Goal: Information Seeking & Learning: Check status

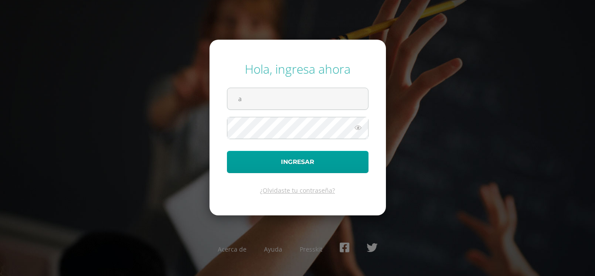
type input "[EMAIL_ADDRESS][DOMAIN_NAME]"
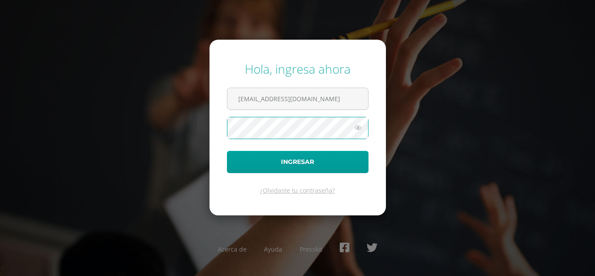
click at [227, 151] on button "Ingresar" at bounding box center [298, 162] width 142 height 22
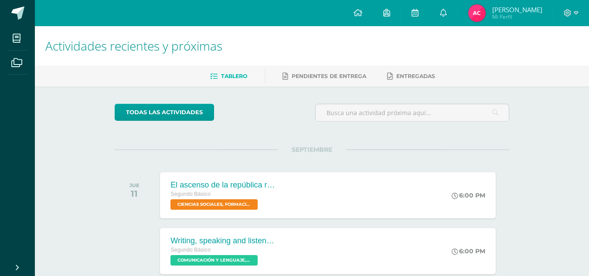
click at [474, 12] on img at bounding box center [476, 12] width 17 height 17
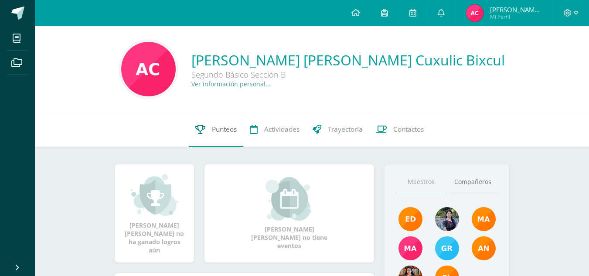
click at [231, 130] on span "Punteos" at bounding box center [224, 129] width 25 height 9
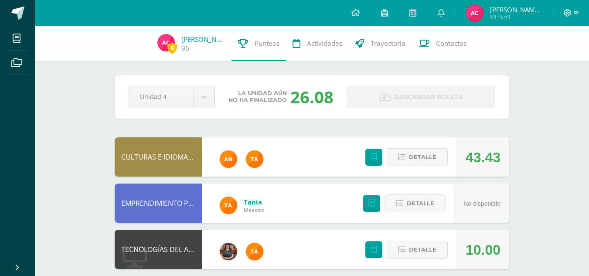
click at [572, 11] on span at bounding box center [571, 13] width 15 height 10
click at [540, 64] on link "Cerrar sesión" at bounding box center [543, 59] width 69 height 13
